Goal: Transaction & Acquisition: Book appointment/travel/reservation

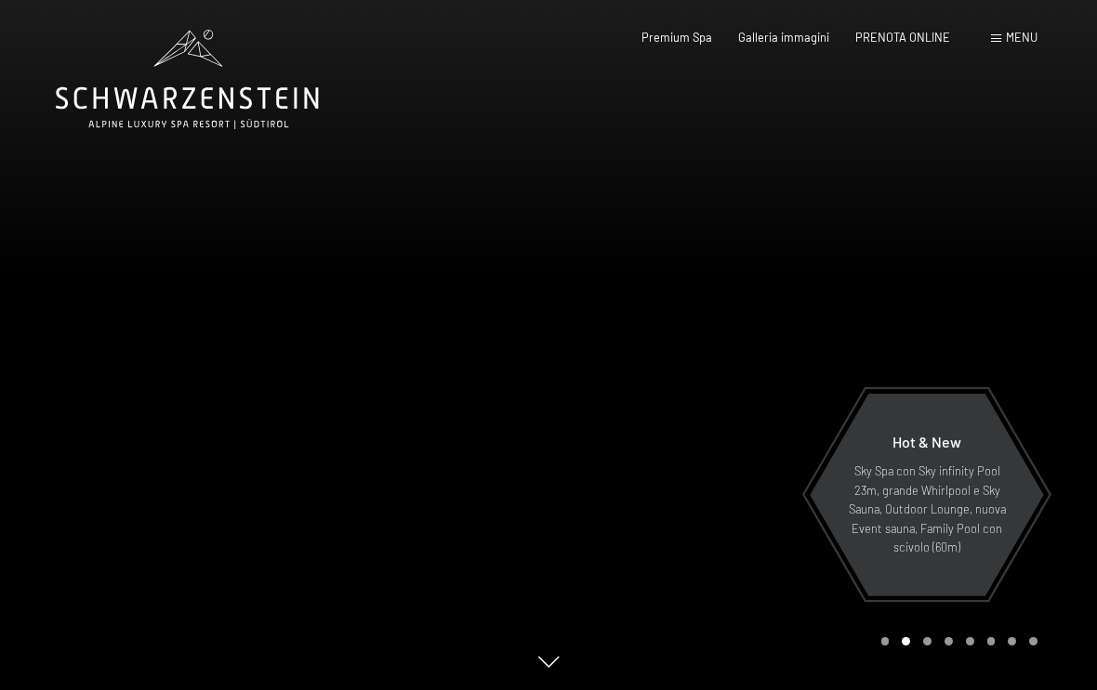
click at [1010, 43] on span "Menu" at bounding box center [1022, 37] width 32 height 15
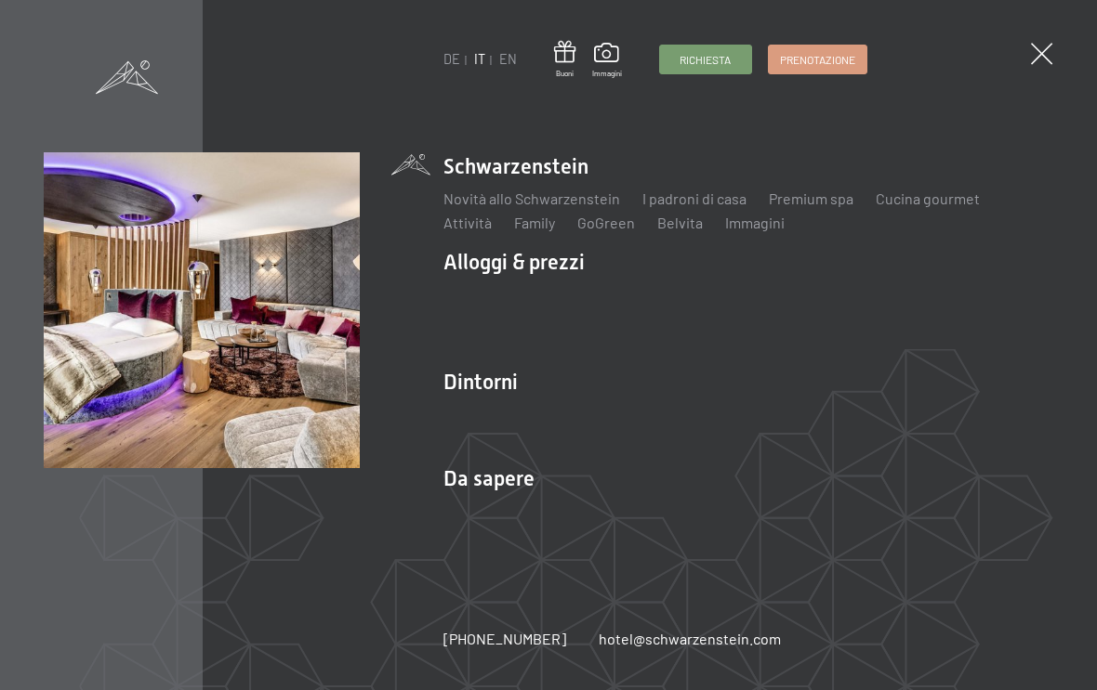
click at [626, 297] on link "Camere & prezzi" at bounding box center [608, 295] width 106 height 18
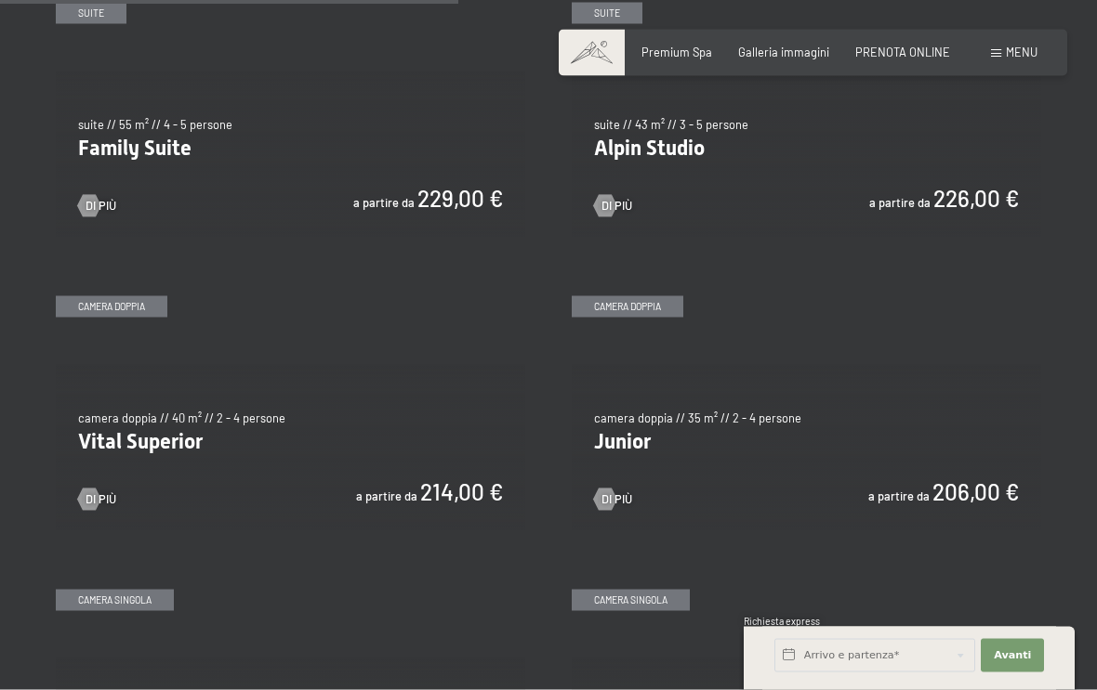
scroll to position [1888, 0]
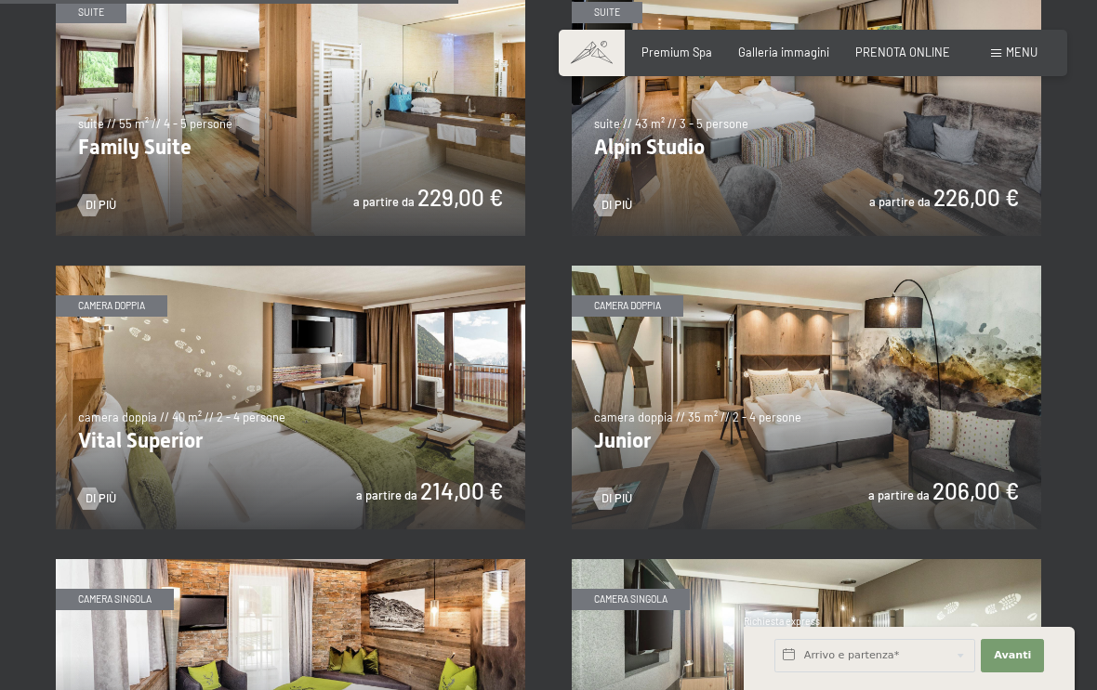
click at [627, 491] on span "Di più" at bounding box center [616, 499] width 31 height 17
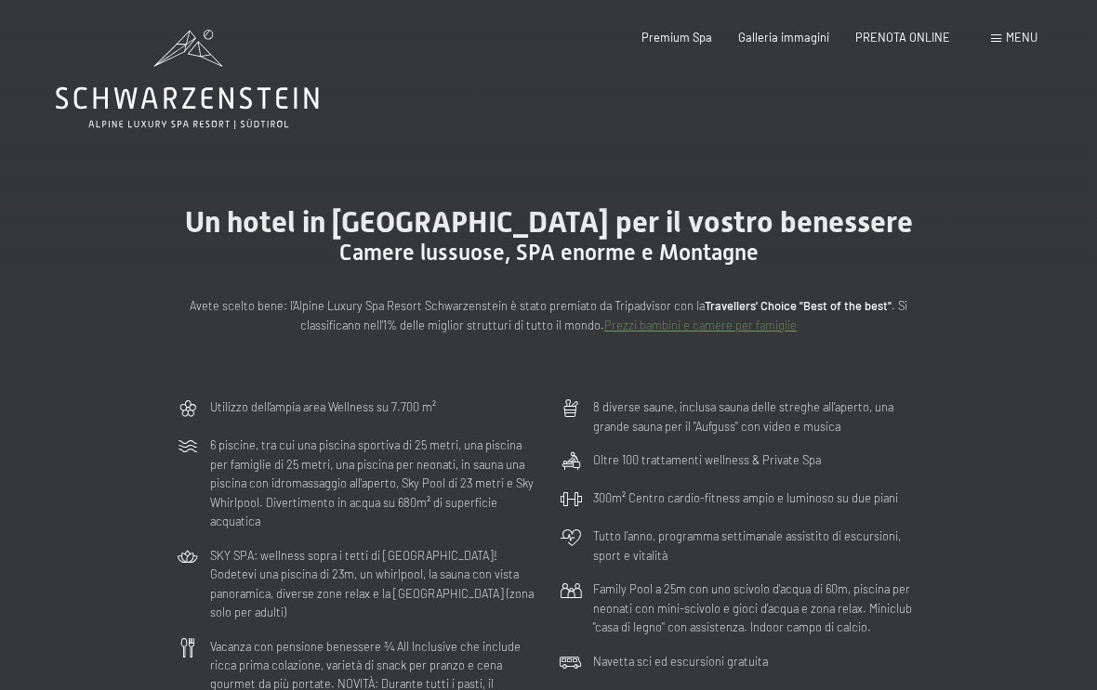
click at [1025, 35] on span "Menu" at bounding box center [1022, 37] width 32 height 15
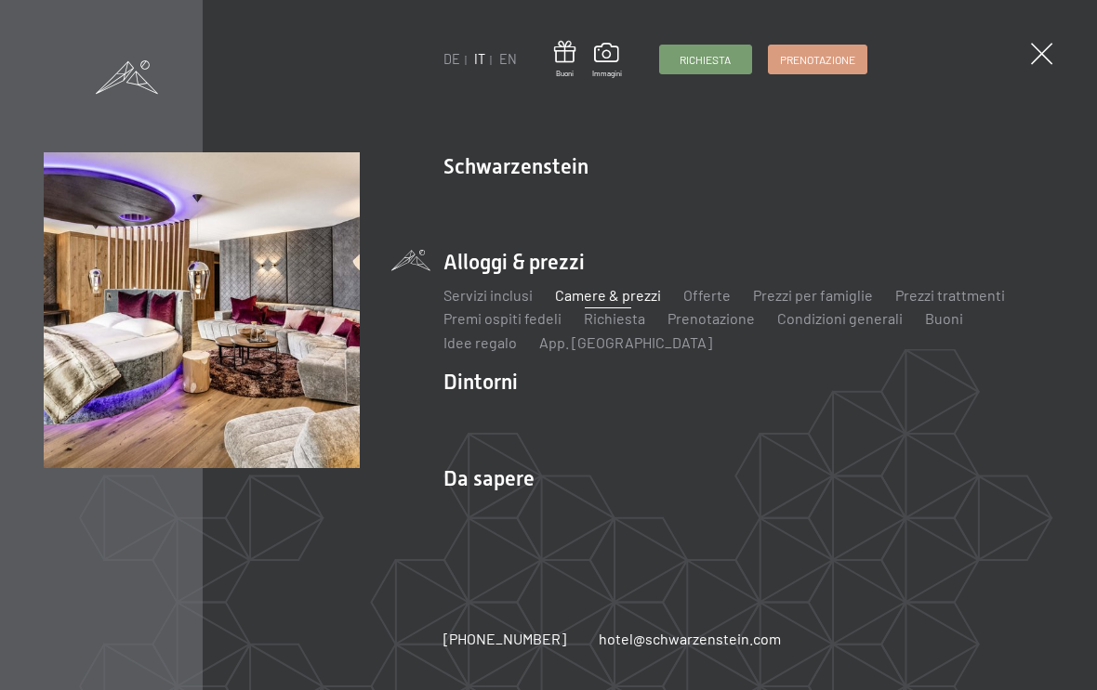
click at [633, 304] on link "Camere & prezzi" at bounding box center [608, 295] width 106 height 18
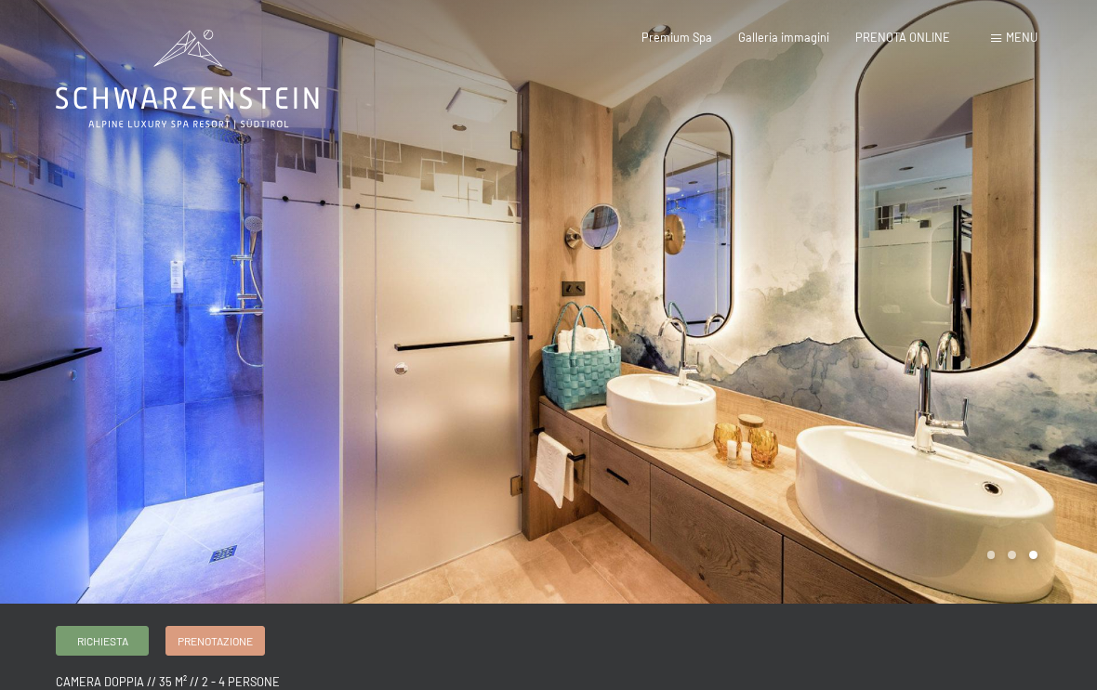
click at [1032, 565] on div at bounding box center [822, 302] width 548 height 604
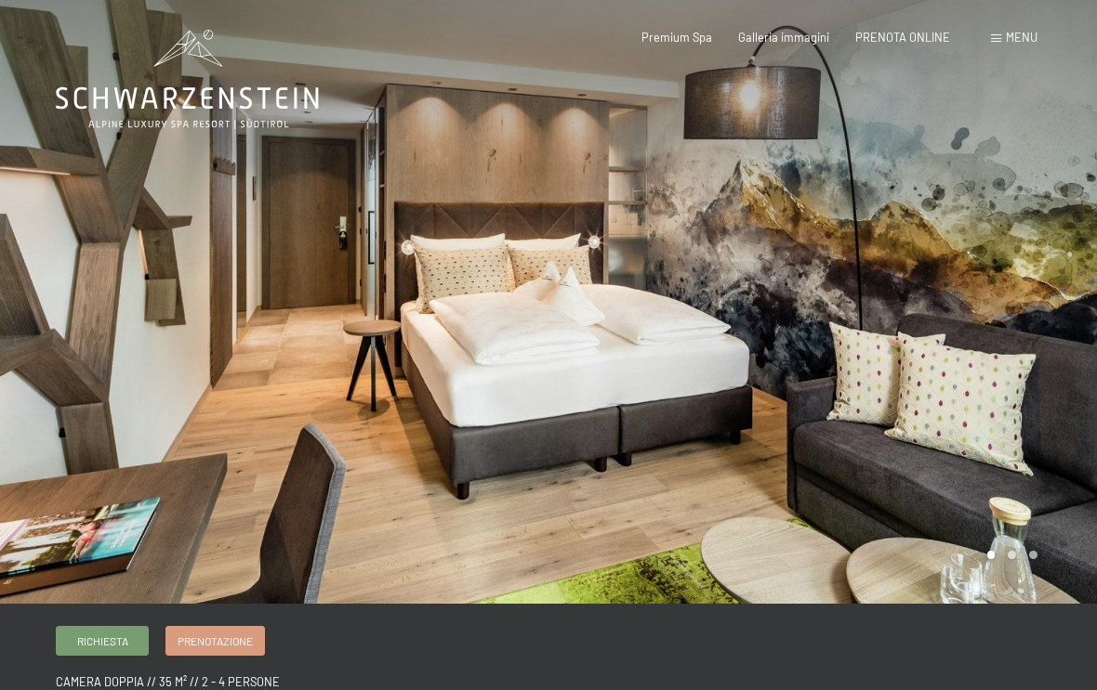
click at [990, 559] on div at bounding box center [822, 302] width 548 height 604
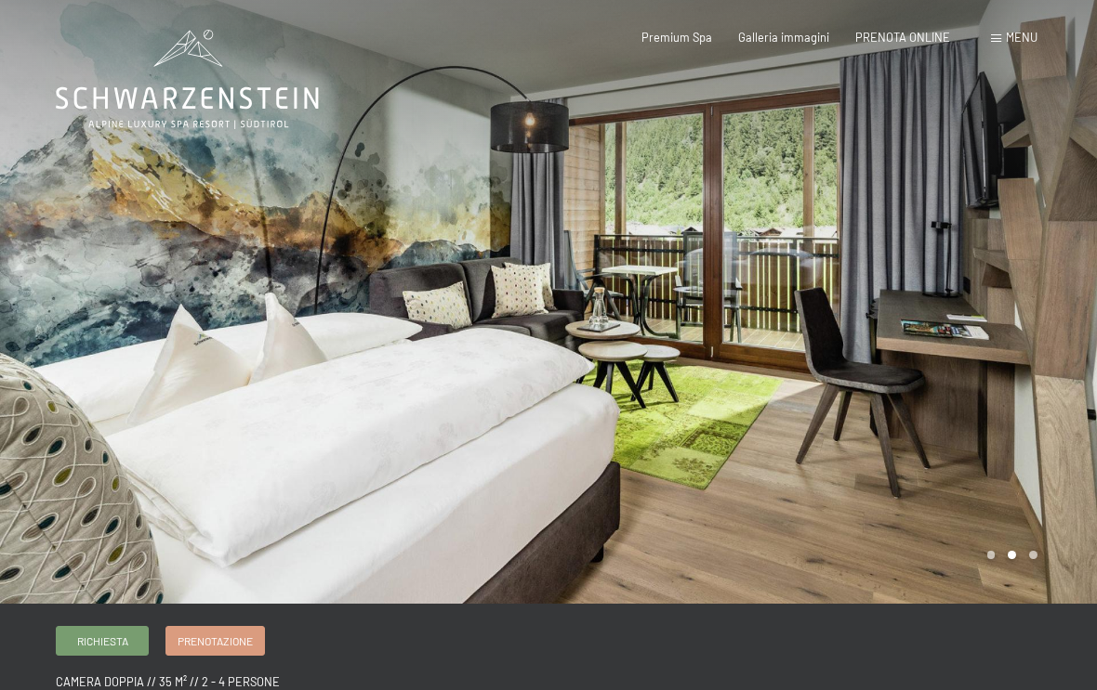
click at [1015, 558] on div at bounding box center [822, 302] width 548 height 604
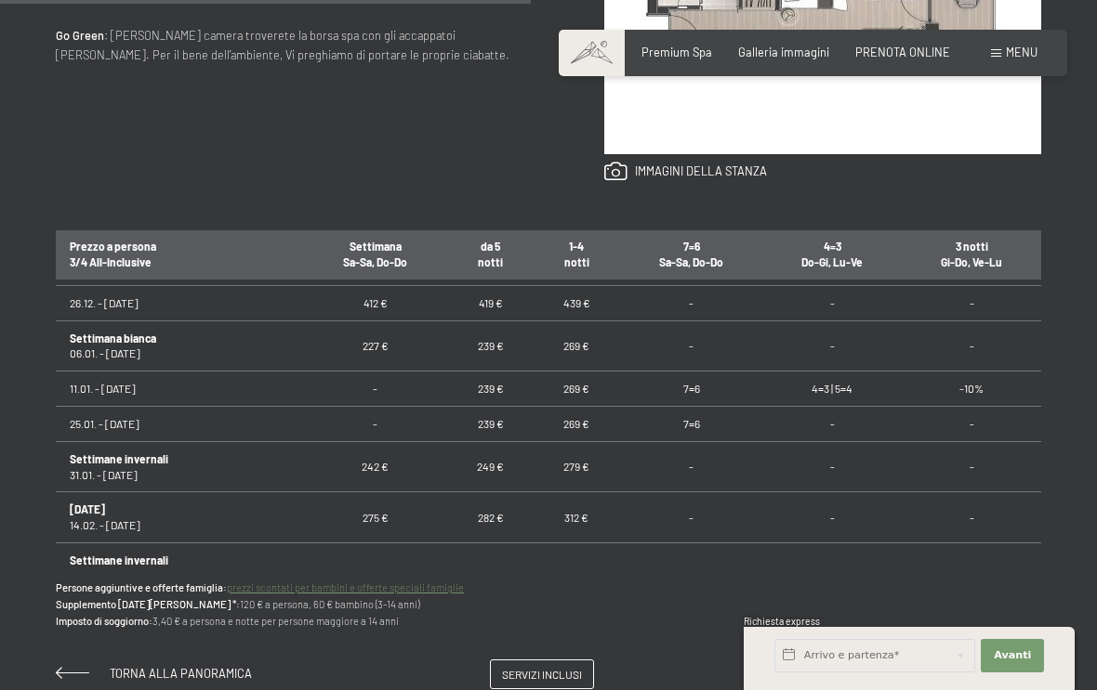
scroll to position [462, 0]
click at [877, 378] on td "4=3 | 5=4" at bounding box center [832, 388] width 139 height 35
click at [886, 585] on p "Persone aggiuntive e offerte famiglia: prezzi scontati per bambini e offerte sp…" at bounding box center [548, 605] width 985 height 50
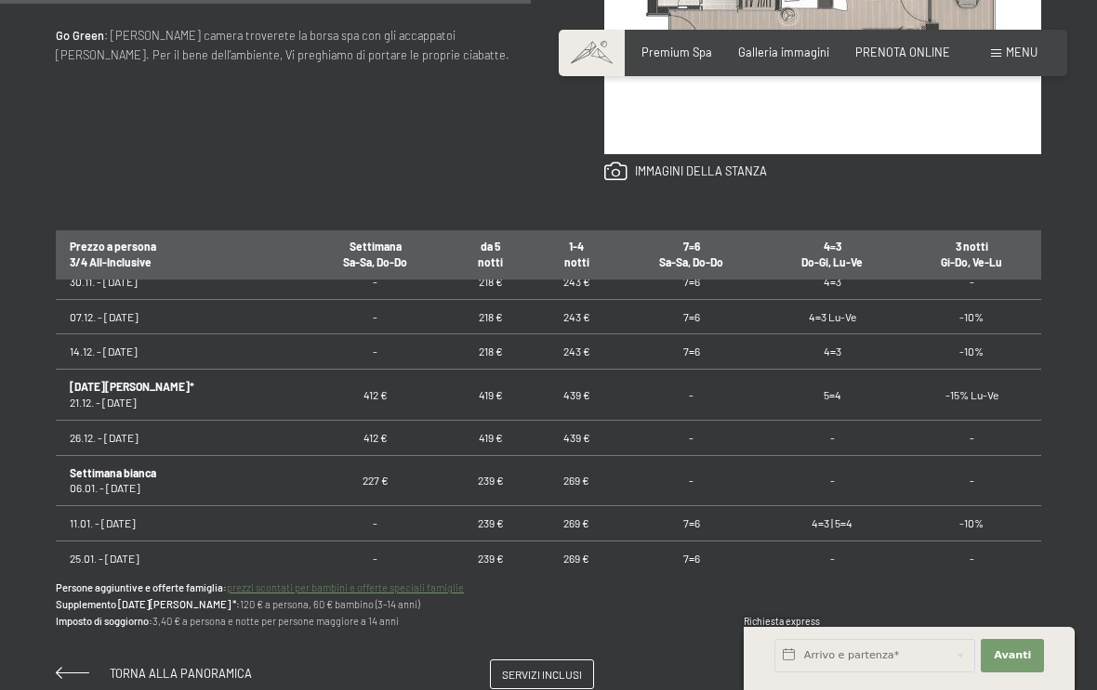
scroll to position [328, 0]
click at [808, 540] on td "-" at bounding box center [832, 557] width 139 height 35
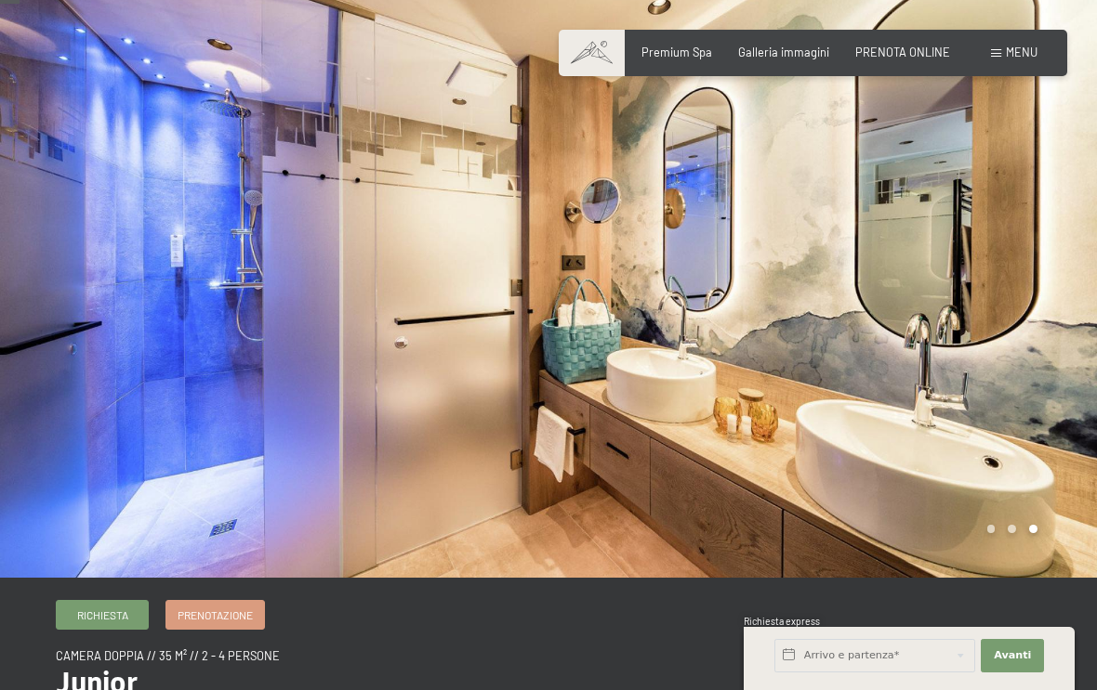
scroll to position [0, 0]
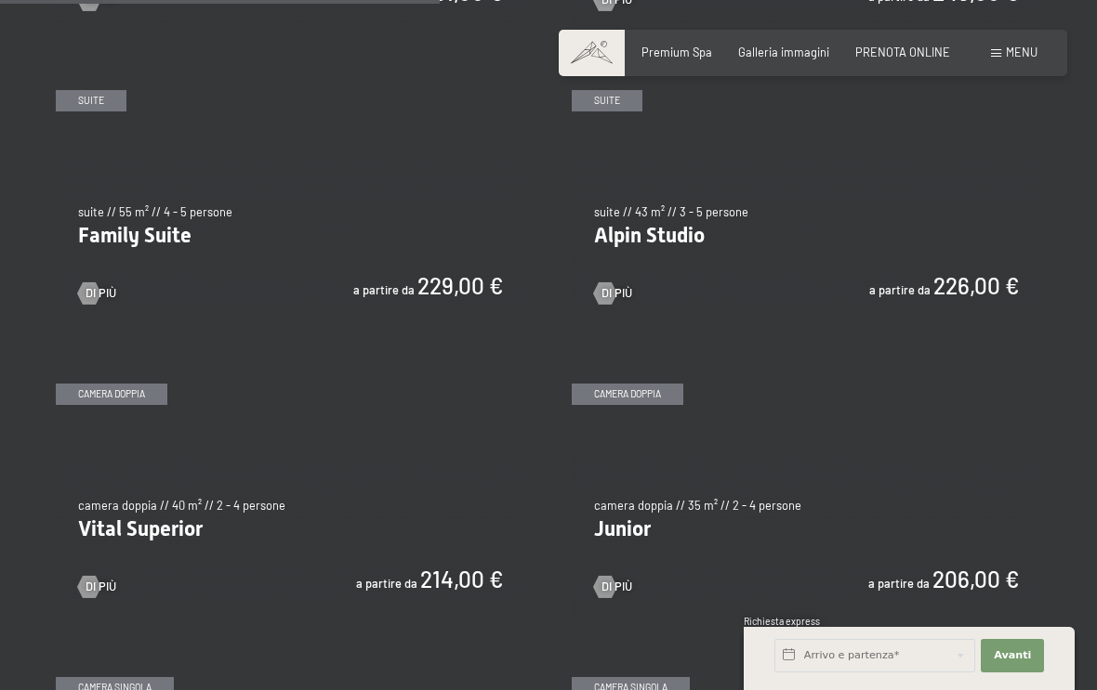
scroll to position [1821, 0]
